Goal: Find specific page/section: Find specific page/section

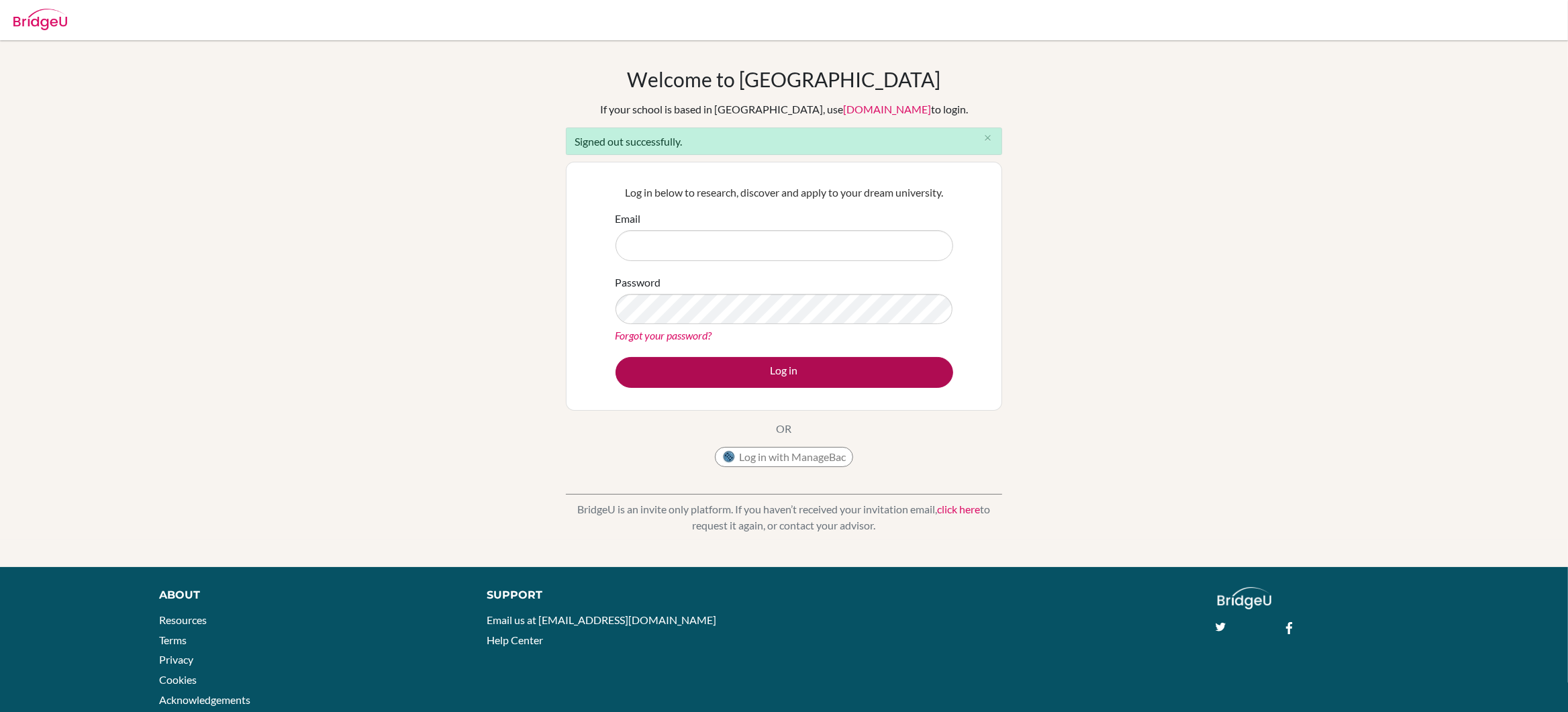
type input "gareth_wailes@ofs.edu.sg"
click at [783, 376] on button "Log in" at bounding box center [784, 372] width 338 height 31
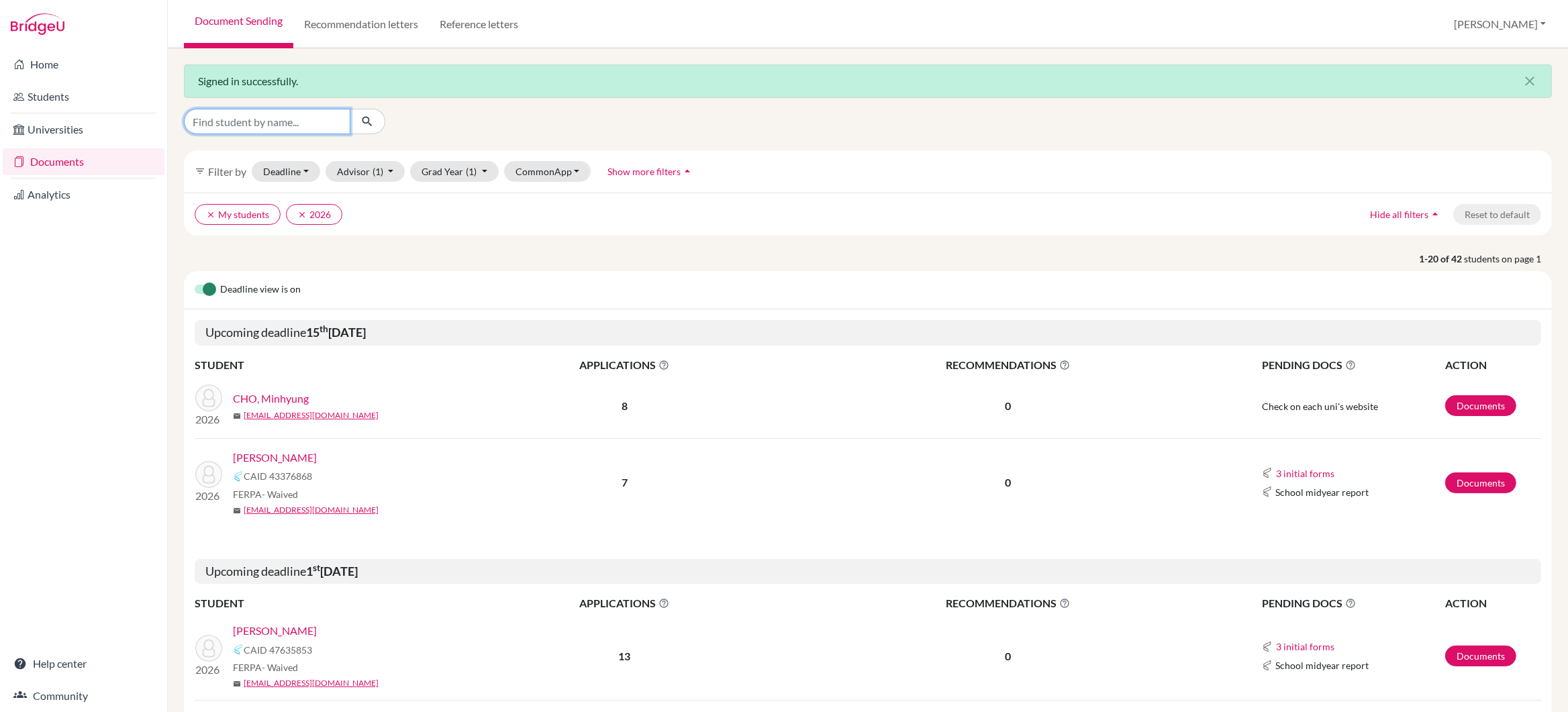
click at [289, 125] on input "Find student by name..." at bounding box center [266, 121] width 166 height 26
type input "power"
click at [368, 123] on icon "submit" at bounding box center [367, 121] width 14 height 14
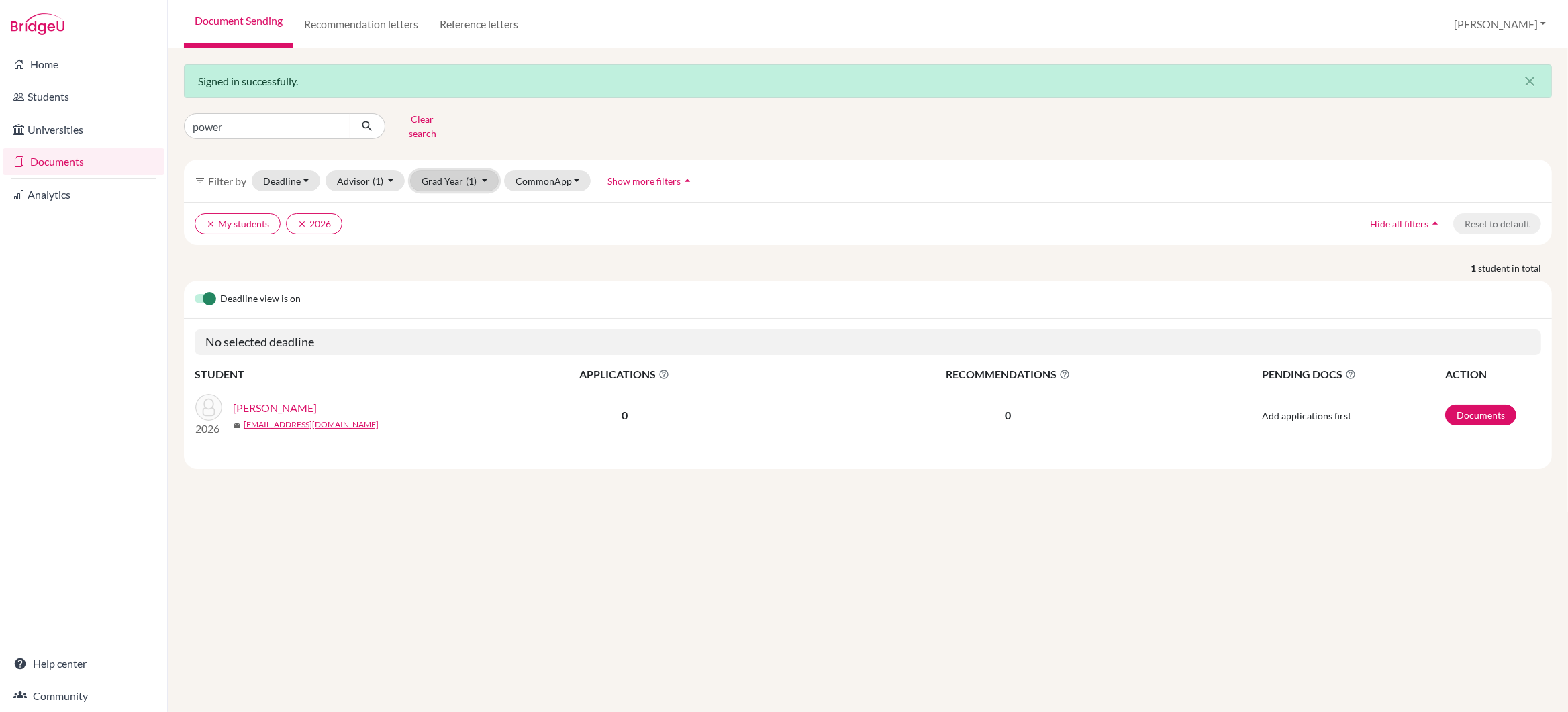
click at [454, 176] on button "Grad Year (1)" at bounding box center [454, 181] width 88 height 21
drag, startPoint x: 449, startPoint y: 287, endPoint x: 453, endPoint y: 303, distance: 16.5
click at [453, 293] on div "2025" at bounding box center [450, 295] width 47 height 16
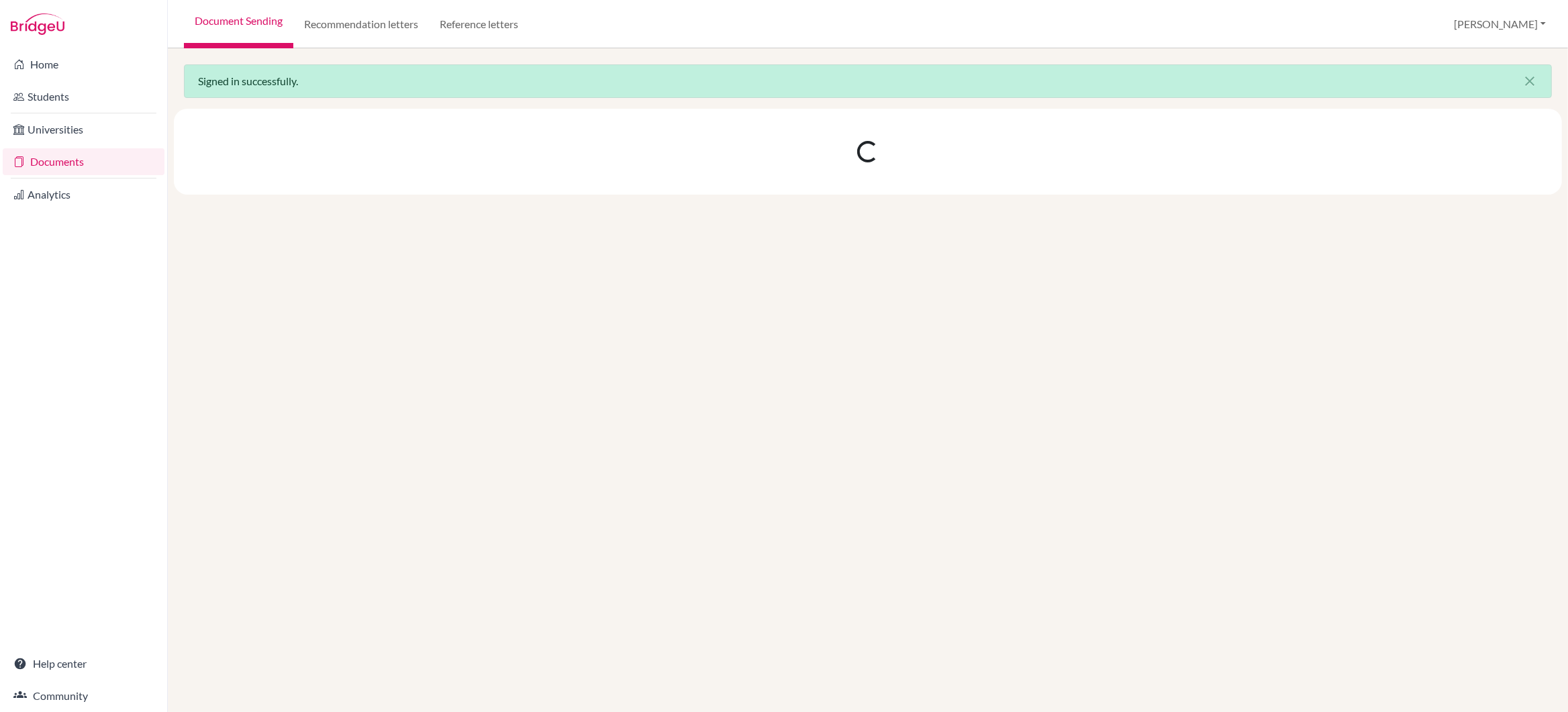
click at [453, 303] on div "Signed in successfully. close" at bounding box center [867, 380] width 1400 height 664
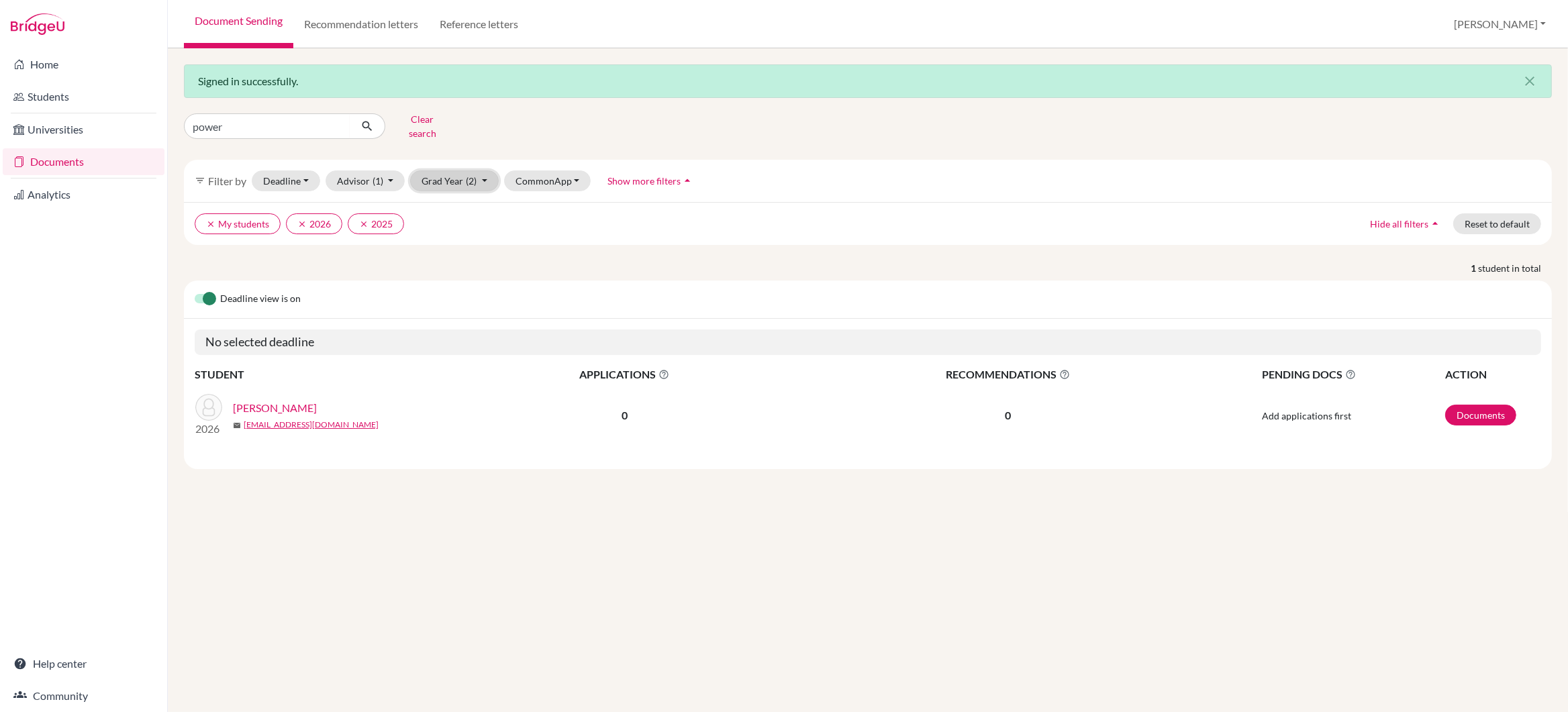
click at [466, 177] on span "(2)" at bounding box center [470, 181] width 10 height 11
click at [463, 310] on div "2024" at bounding box center [450, 317] width 47 height 16
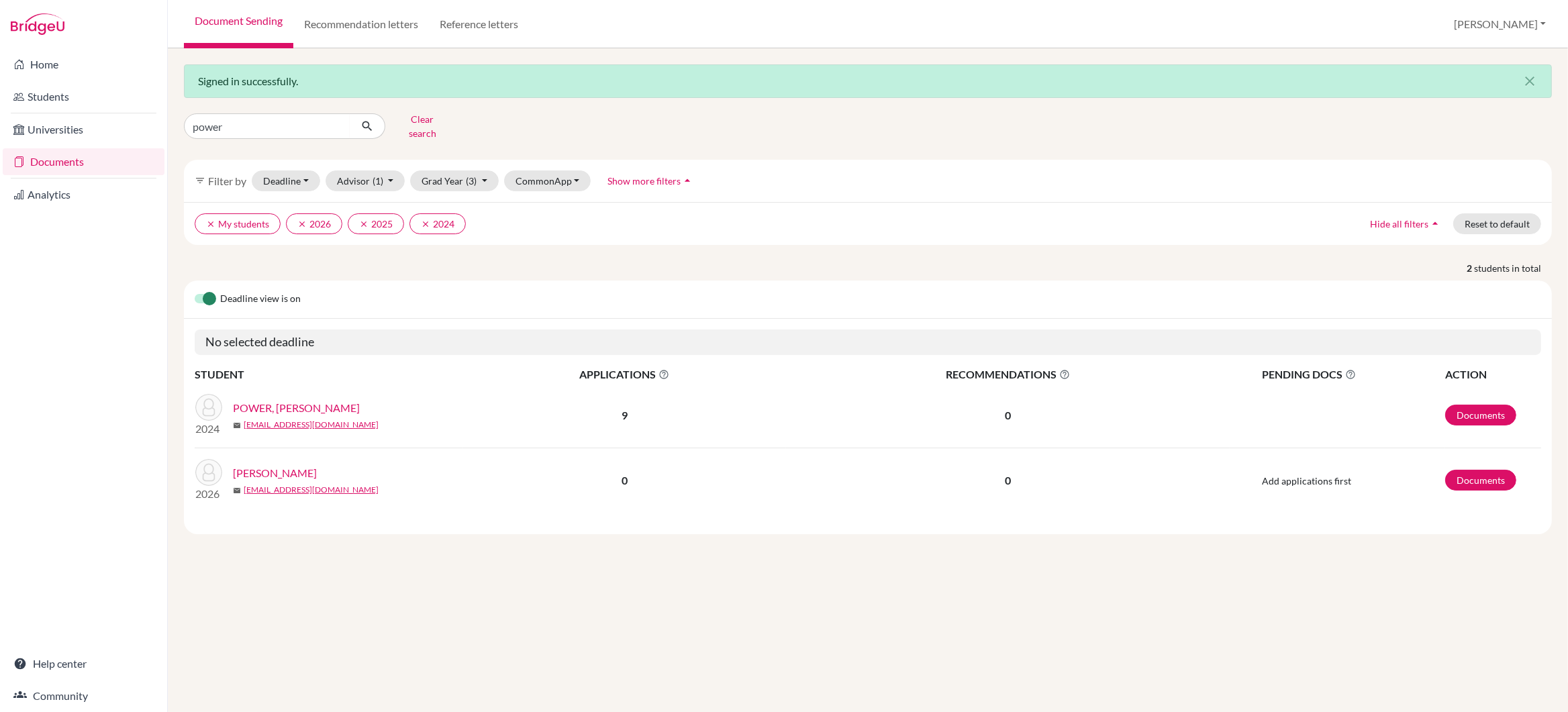
click at [275, 400] on link "POWER, [PERSON_NAME]" at bounding box center [296, 408] width 127 height 16
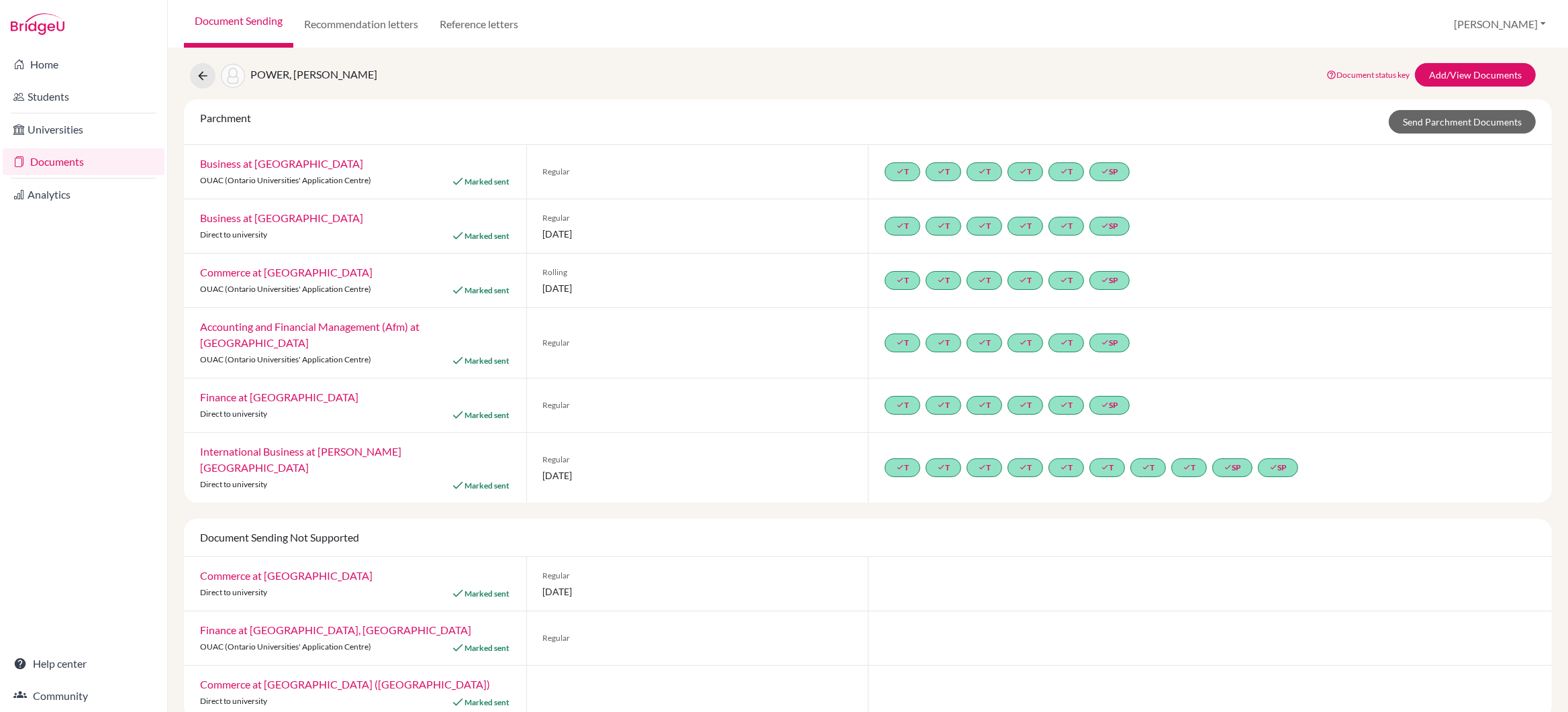
scroll to position [41, 0]
